Goal: Information Seeking & Learning: Learn about a topic

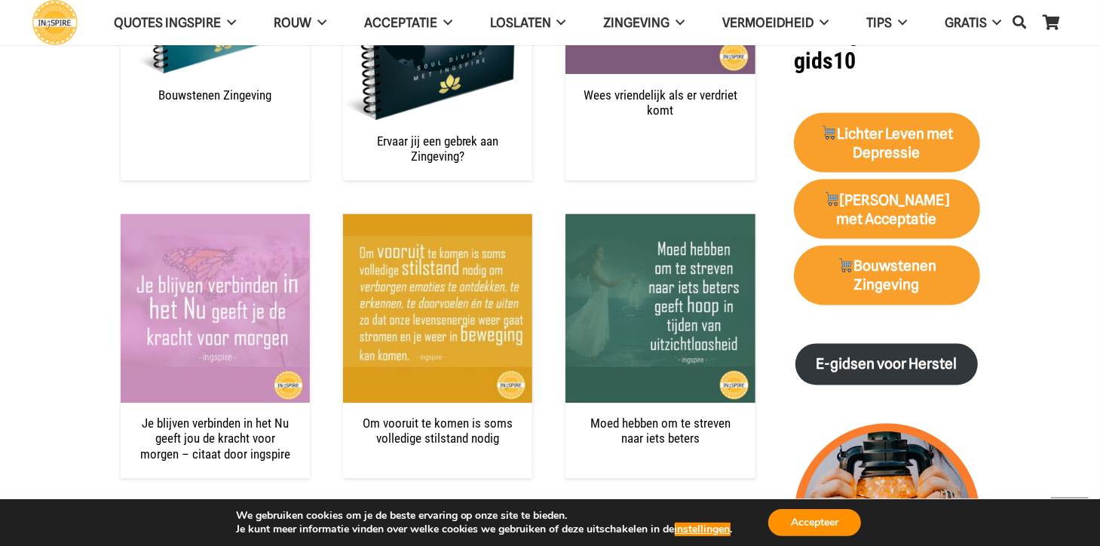
scroll to position [2261, 0]
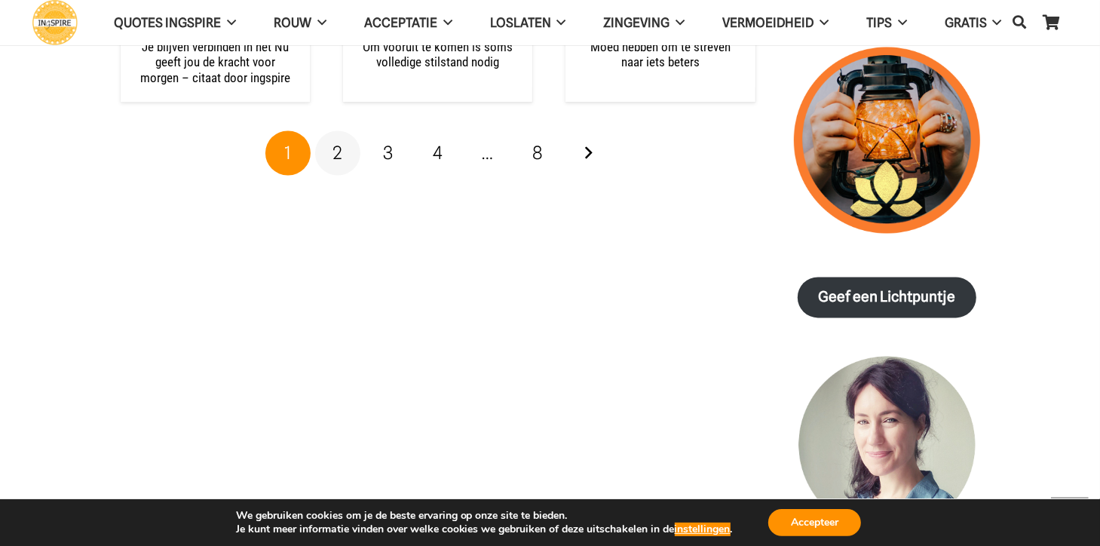
click at [341, 142] on span "2" at bounding box center [338, 153] width 10 height 22
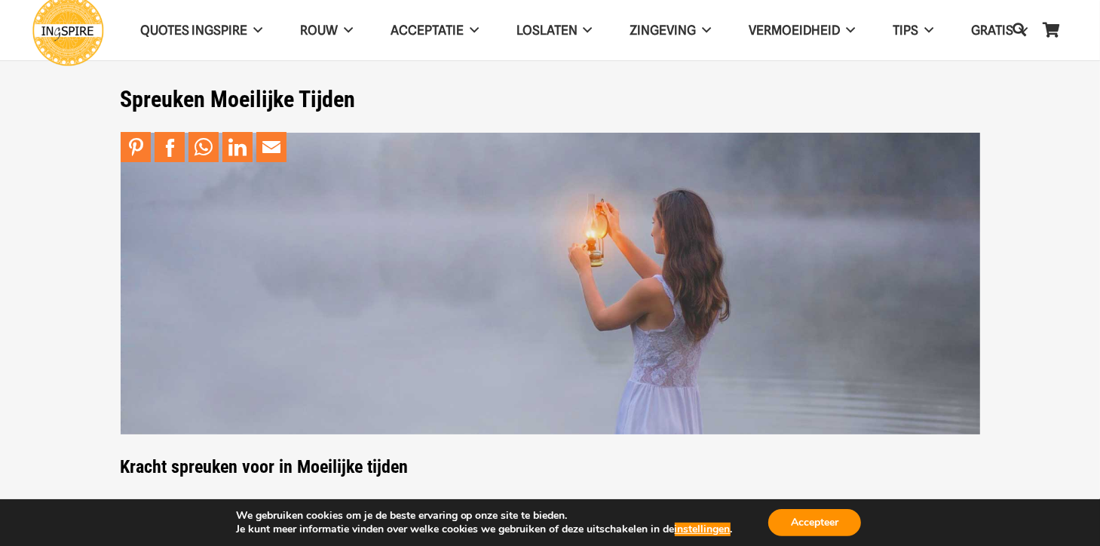
scroll to position [376, 0]
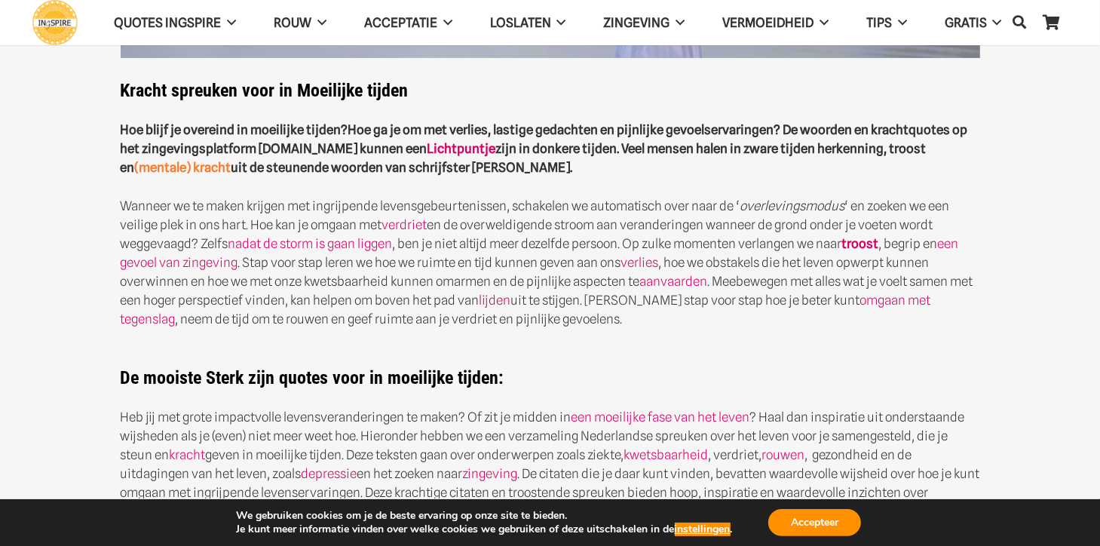
click at [231, 160] on link "(mentale) kracht" at bounding box center [183, 167] width 96 height 15
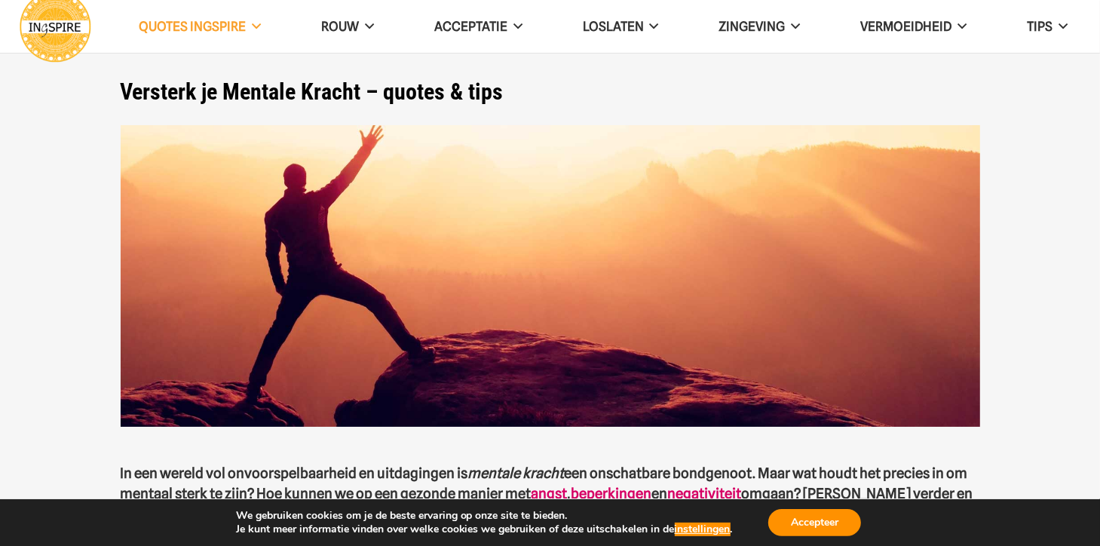
scroll to position [376, 0]
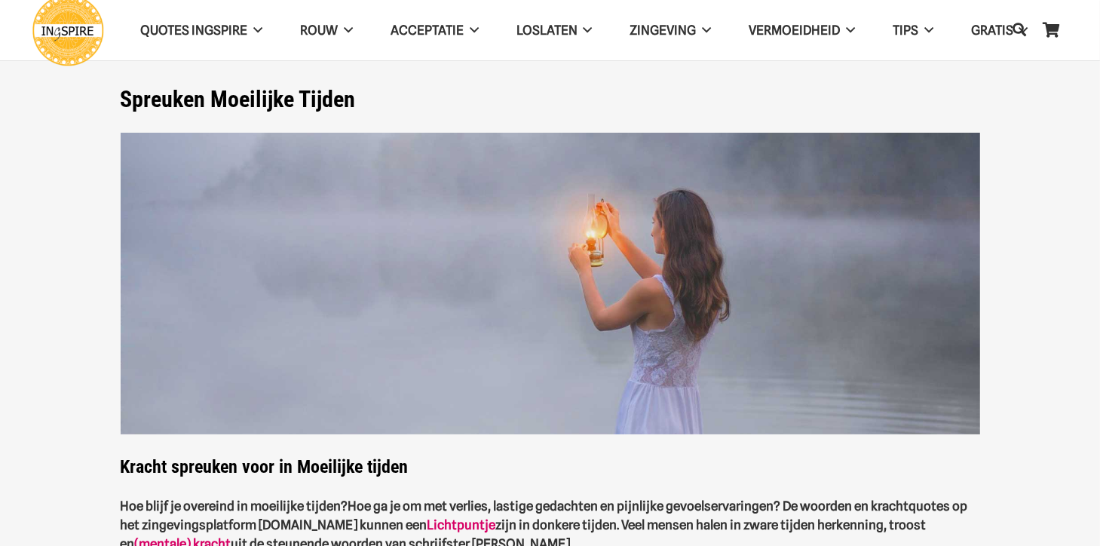
scroll to position [376, 0]
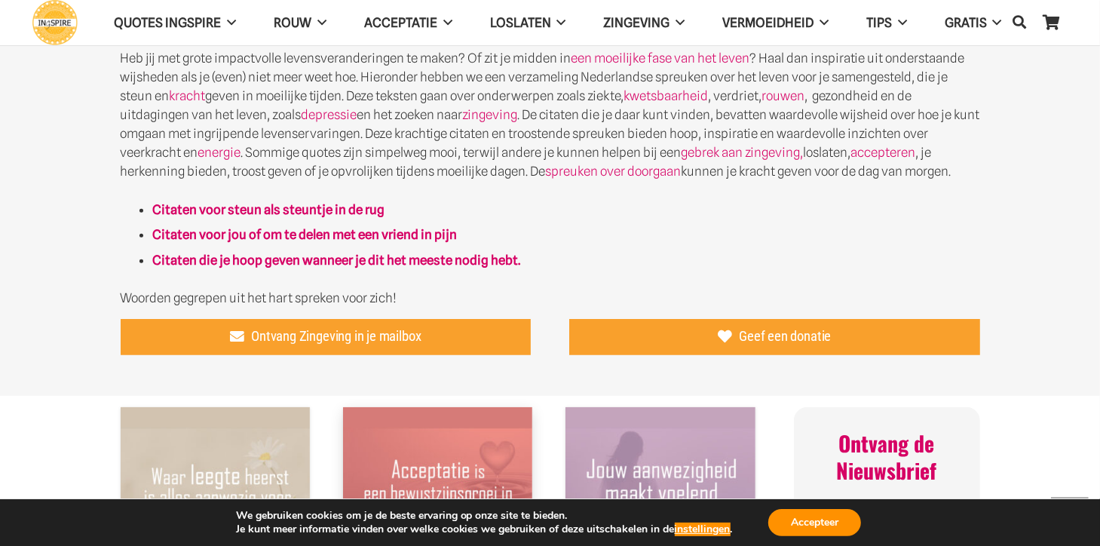
scroll to position [376, 0]
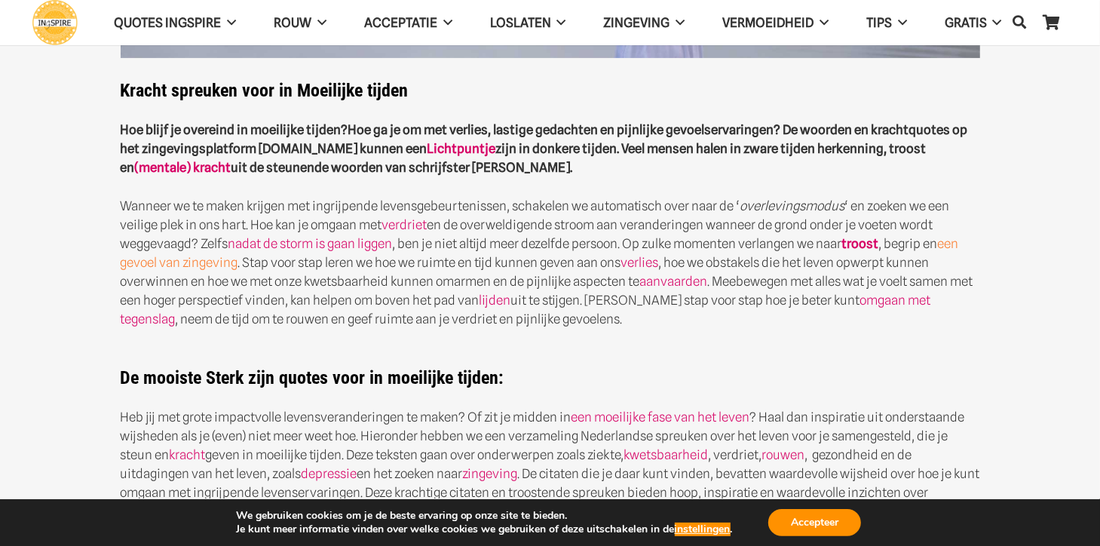
click at [178, 260] on link "een gevoel van zingeving" at bounding box center [540, 253] width 838 height 34
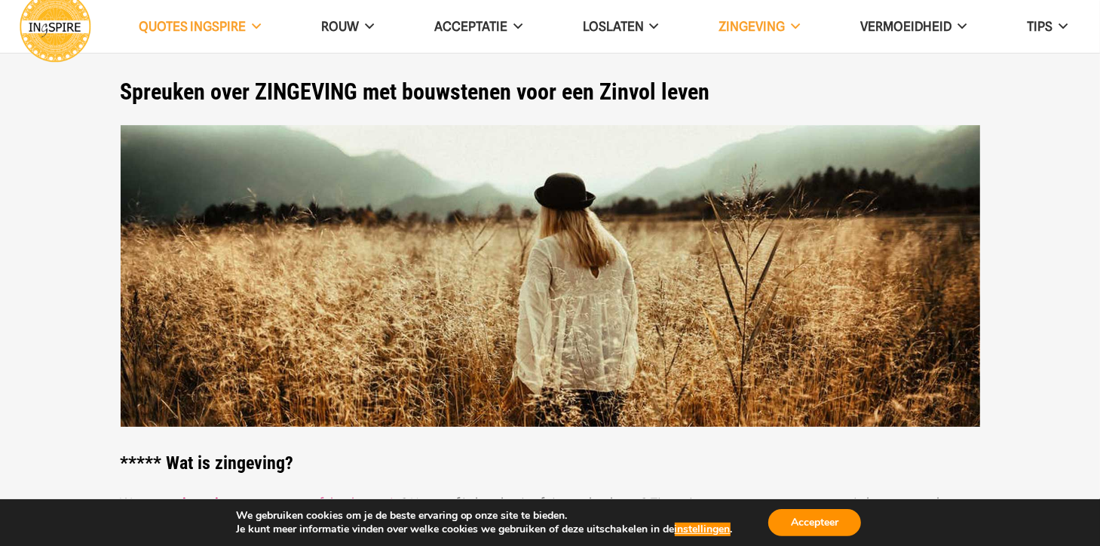
scroll to position [376, 0]
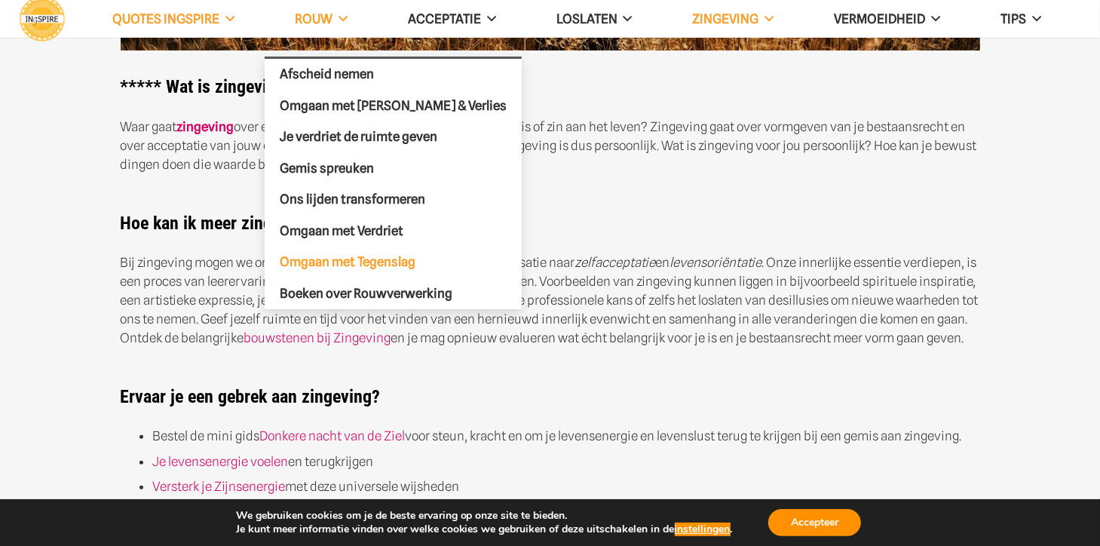
click at [347, 260] on span "Omgaan met Tegenslag" at bounding box center [348, 261] width 136 height 15
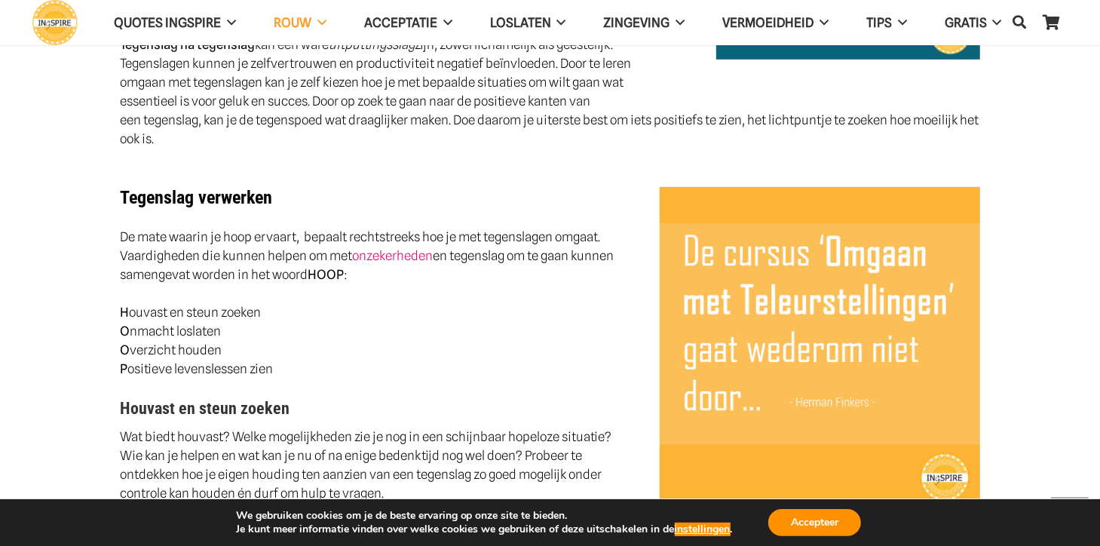
scroll to position [753, 0]
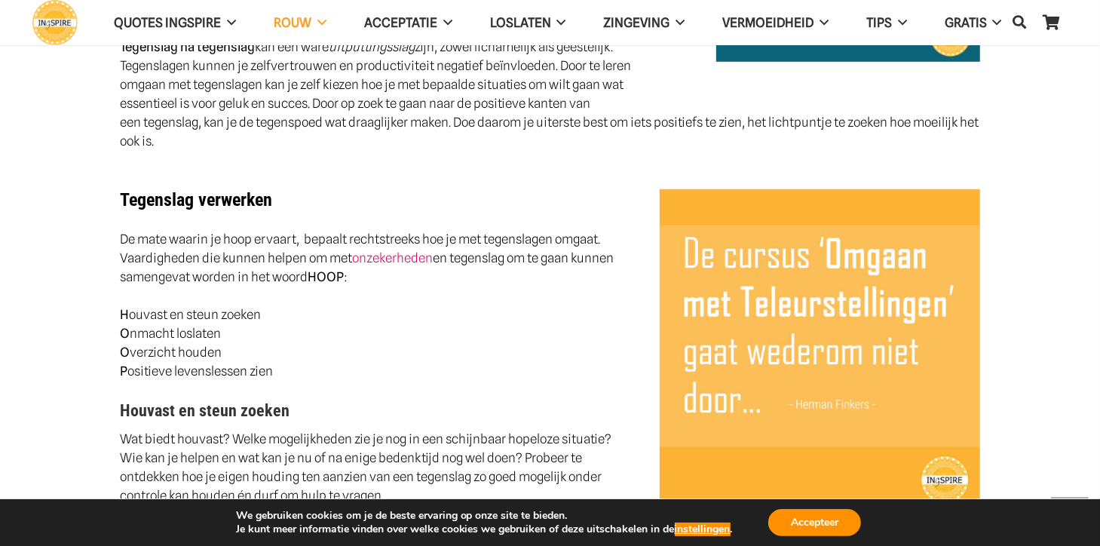
drag, startPoint x: 629, startPoint y: 0, endPoint x: 642, endPoint y: 170, distance: 170.8
click at [642, 170] on h2 "Tegenslag verwerken" at bounding box center [550, 190] width 859 height 41
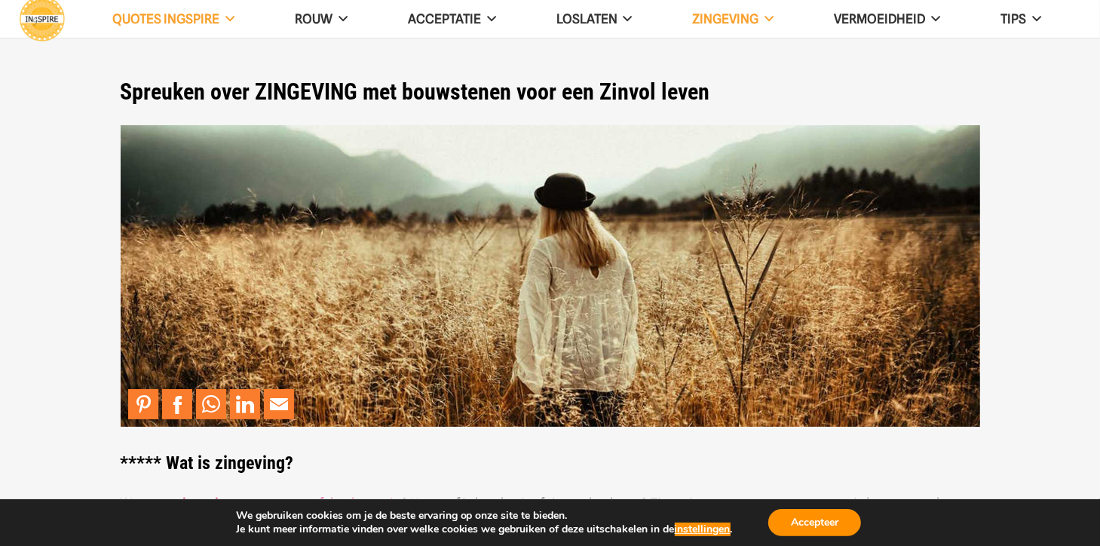
scroll to position [376, 0]
